Goal: Task Accomplishment & Management: Use online tool/utility

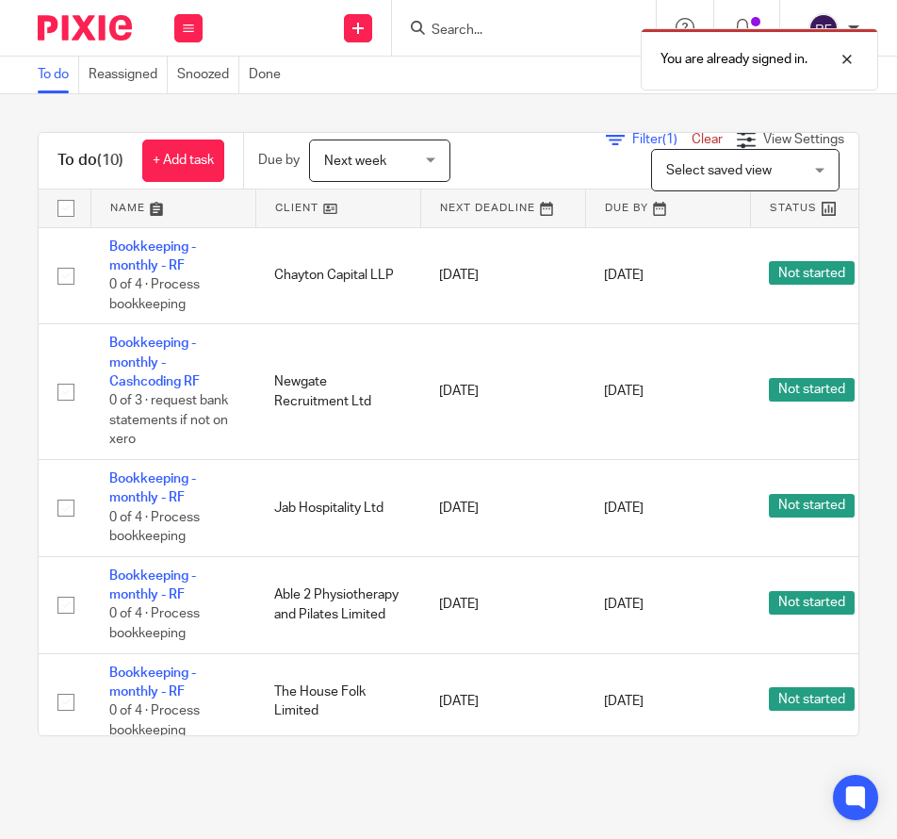
click at [737, 174] on span "Select saved view" at bounding box center [719, 170] width 106 height 13
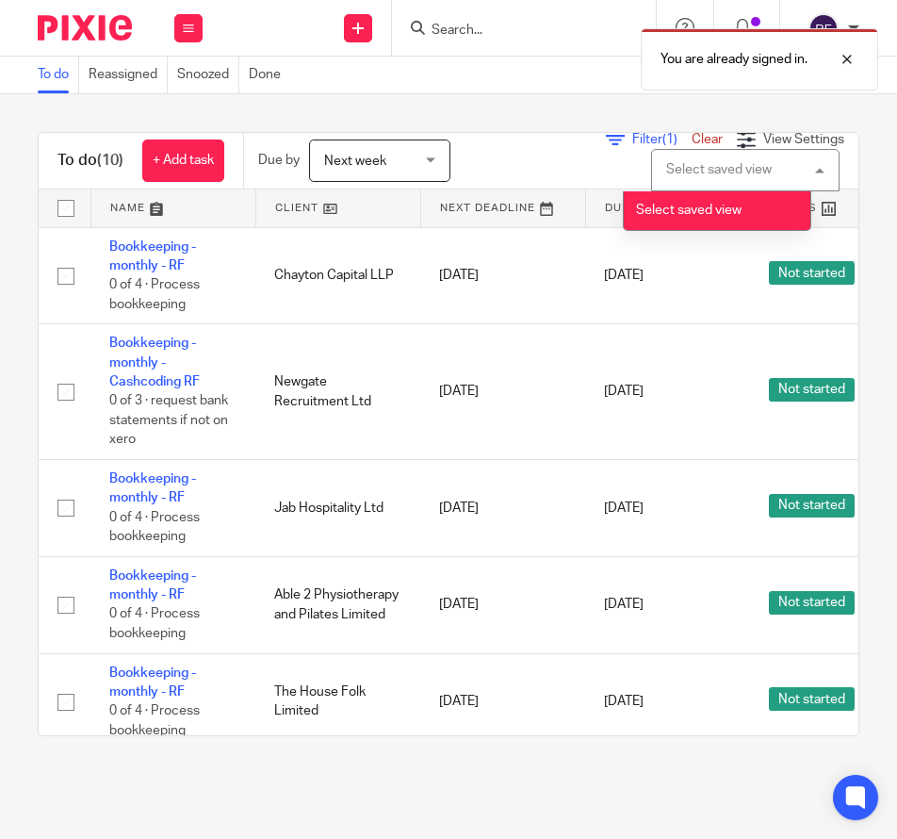
click at [734, 212] on span "Select saved view" at bounding box center [689, 210] width 106 height 13
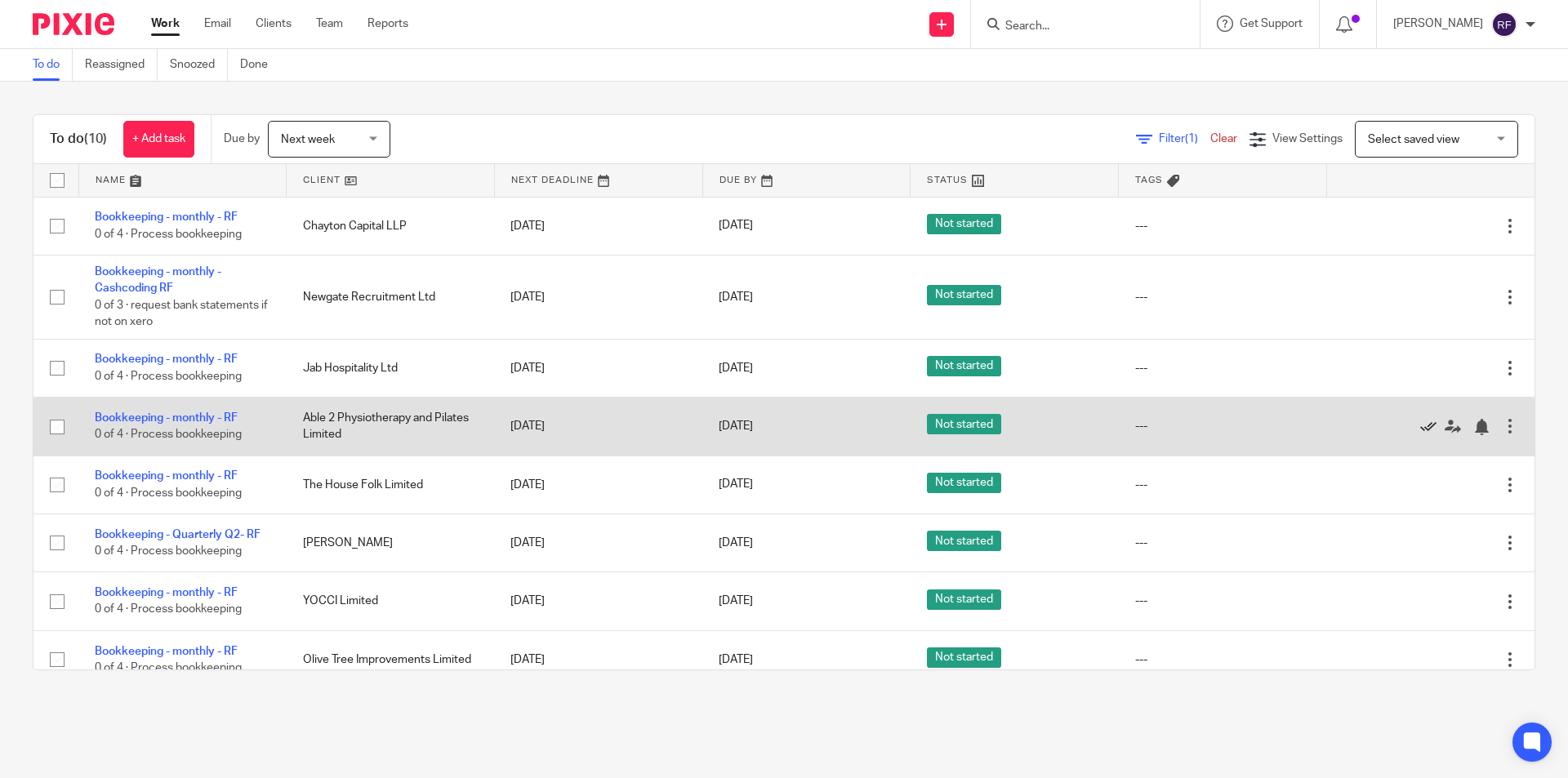
click at [777, 425] on icon at bounding box center [1428, 426] width 16 height 16
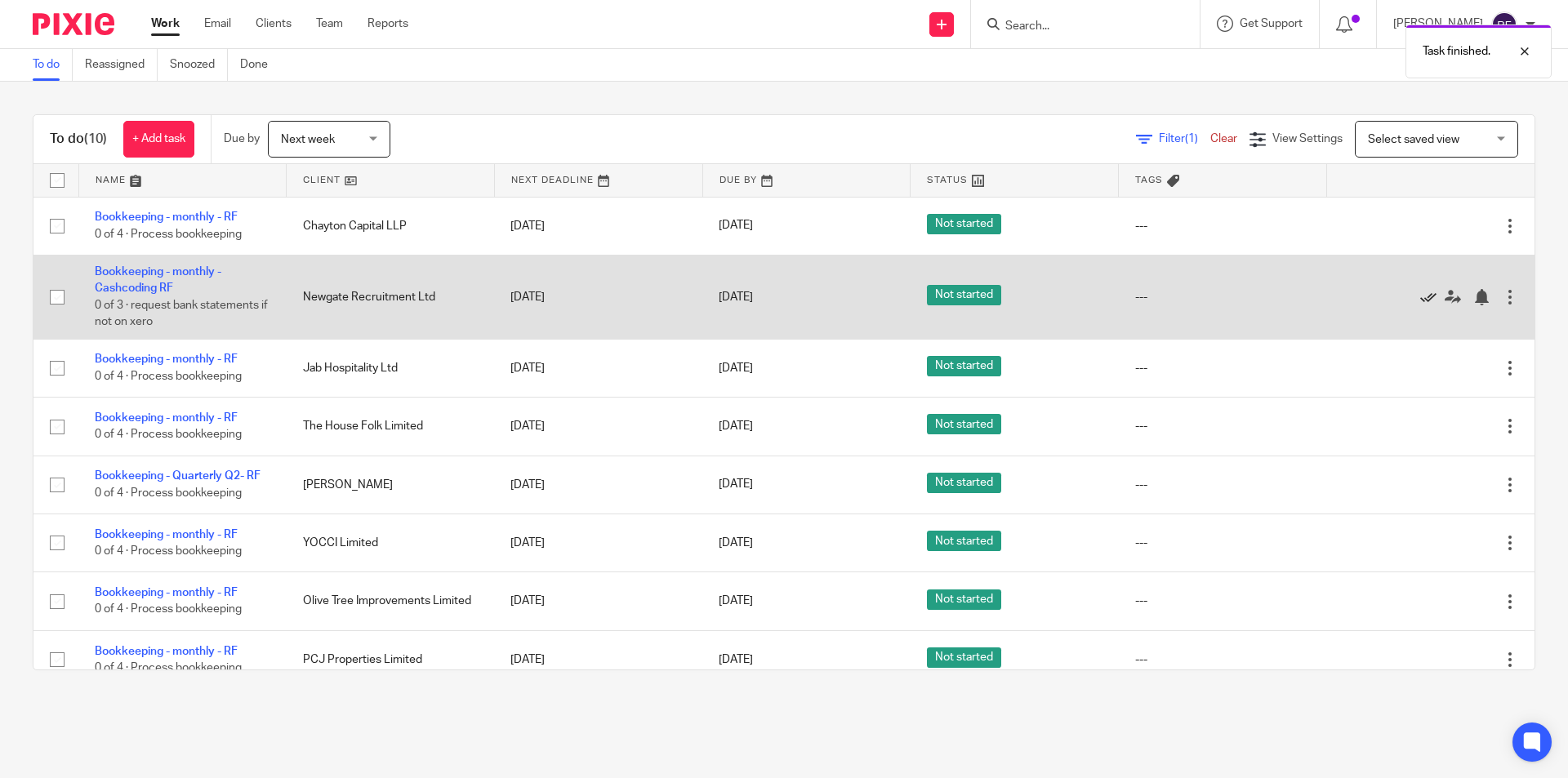
click at [777, 295] on icon at bounding box center [1428, 297] width 16 height 16
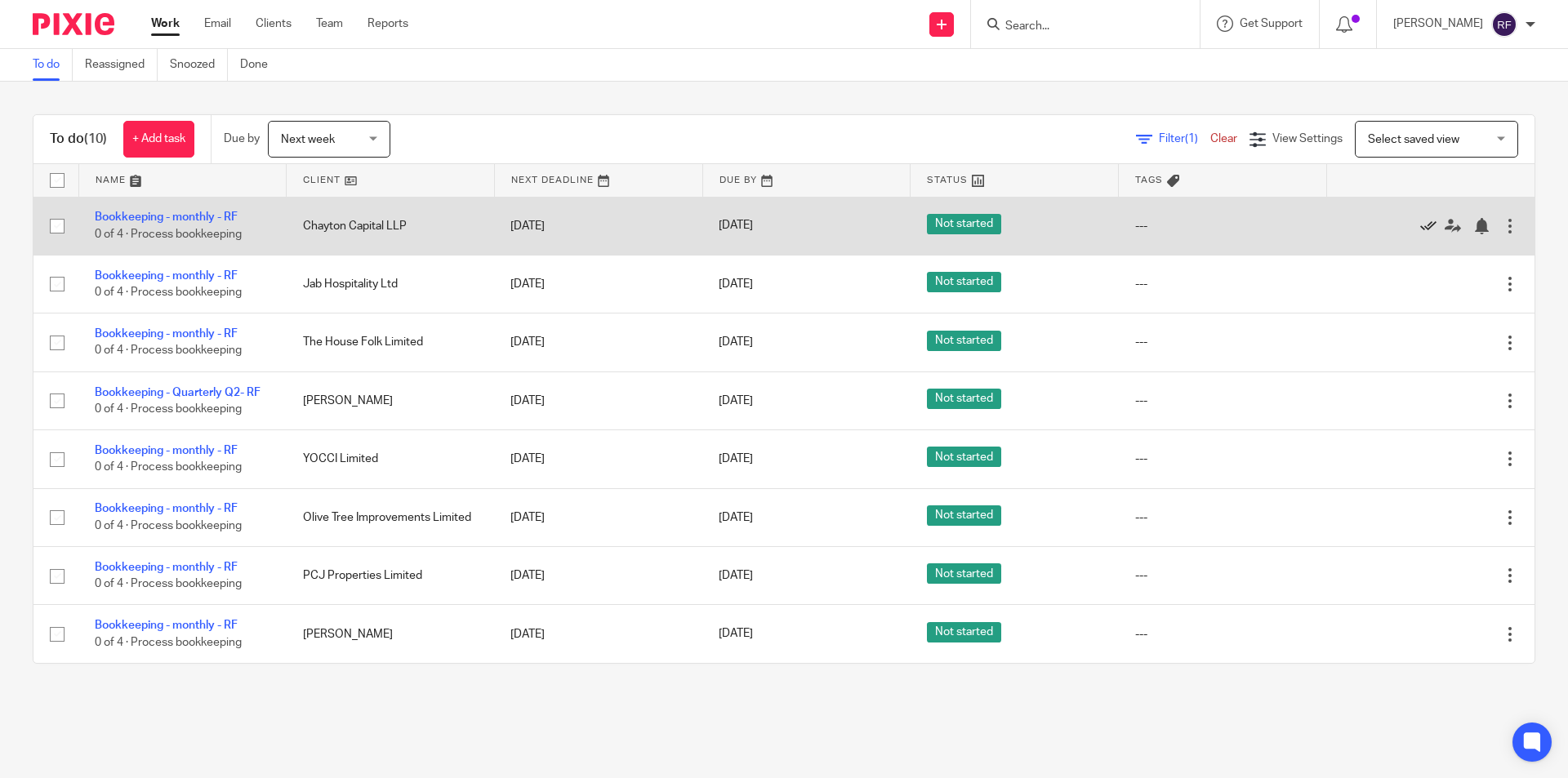
click at [777, 224] on icon at bounding box center [1428, 226] width 16 height 16
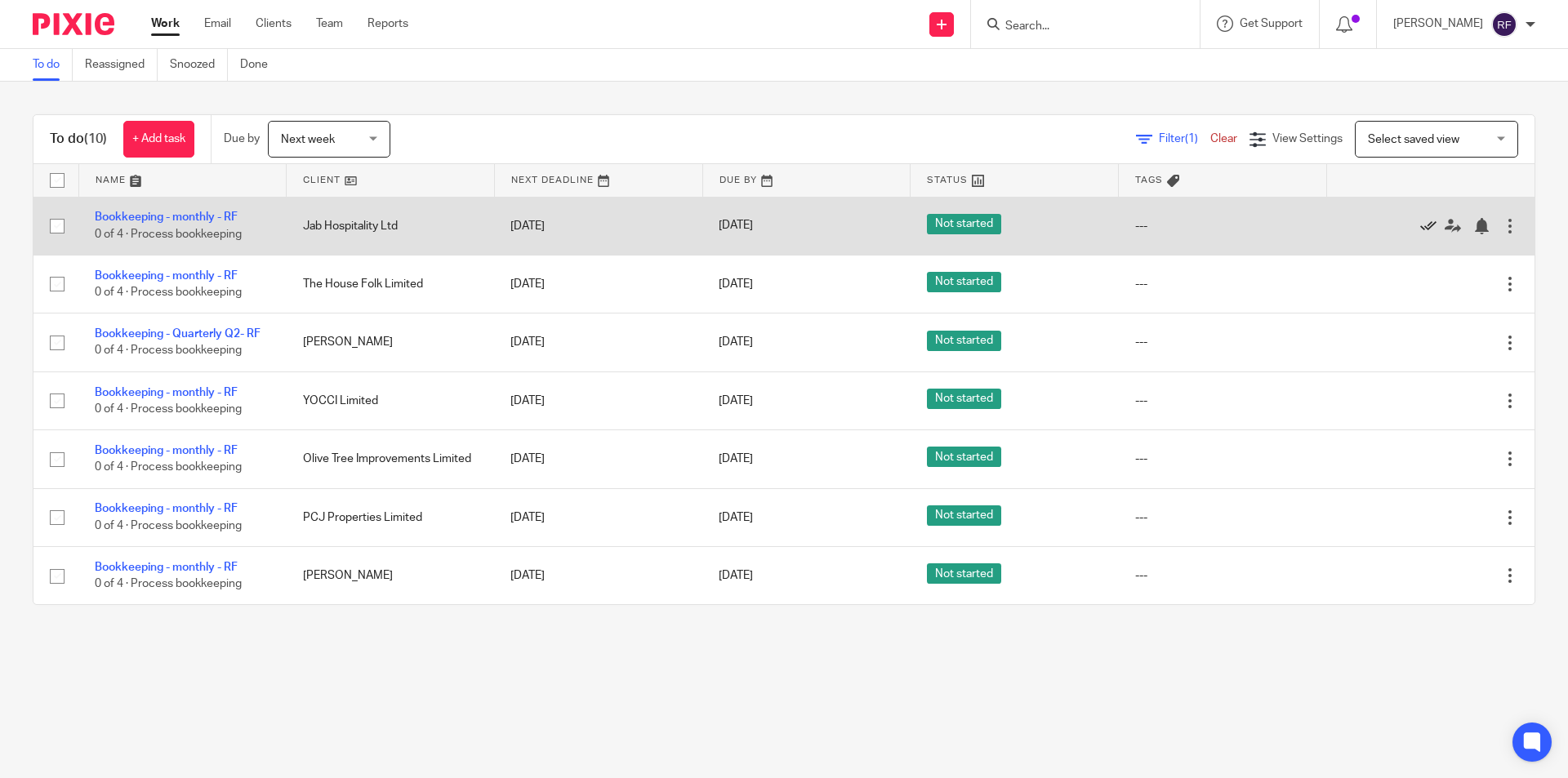
click at [777, 224] on icon at bounding box center [1428, 226] width 16 height 16
